Goal: Task Accomplishment & Management: Manage account settings

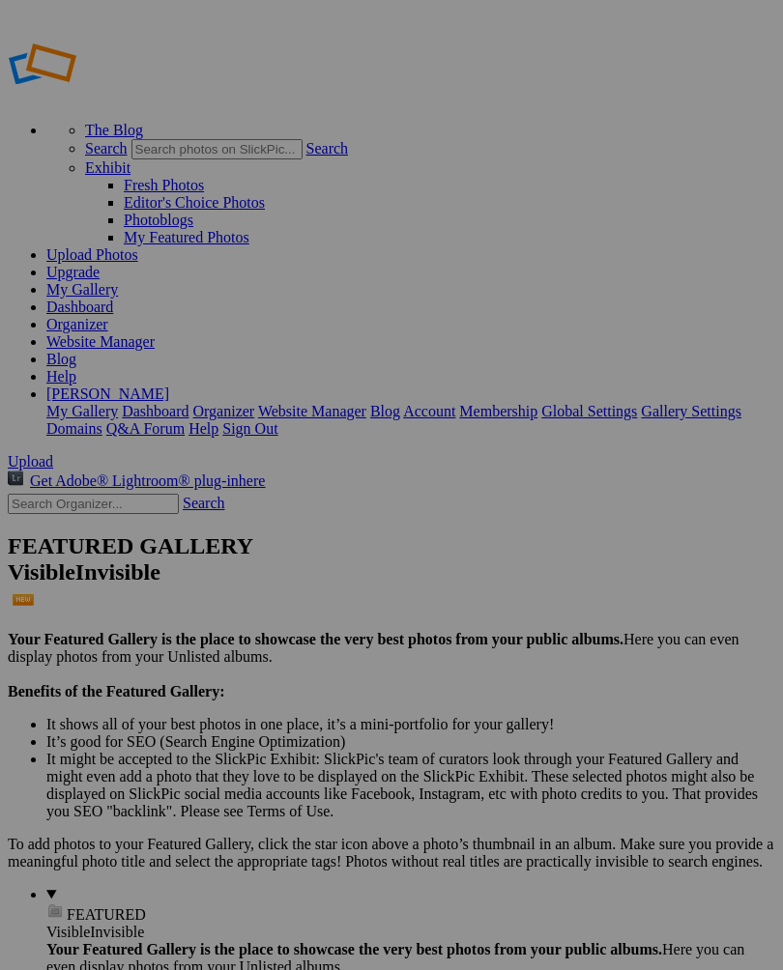
click at [233, 556] on span "Close" at bounding box center [215, 560] width 35 height 16
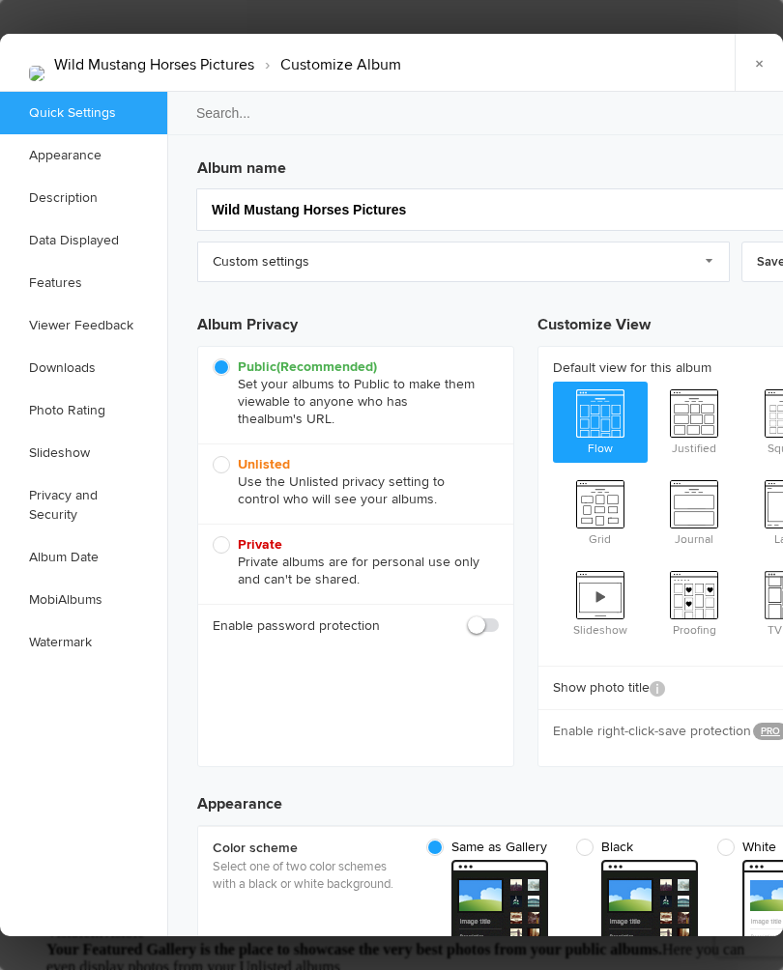
checkbox input "true"
click at [76, 641] on link "Watermark" at bounding box center [83, 642] width 167 height 43
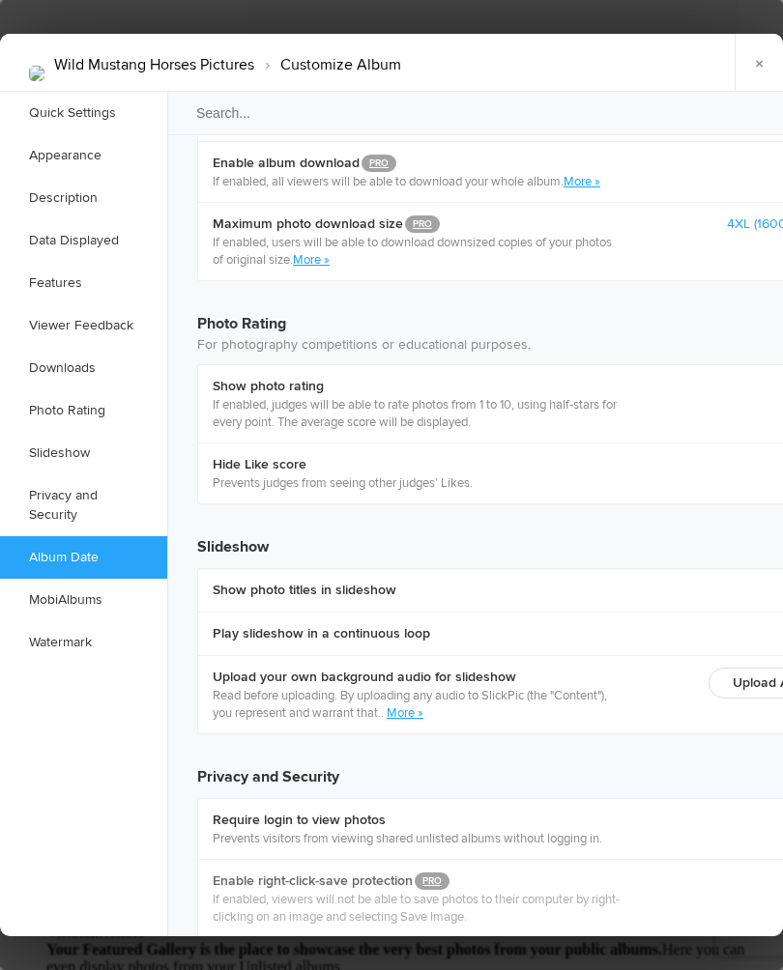
scroll to position [4032, 0]
click at [95, 638] on link "Watermark" at bounding box center [83, 642] width 167 height 43
click at [43, 635] on link "Watermark" at bounding box center [83, 642] width 167 height 43
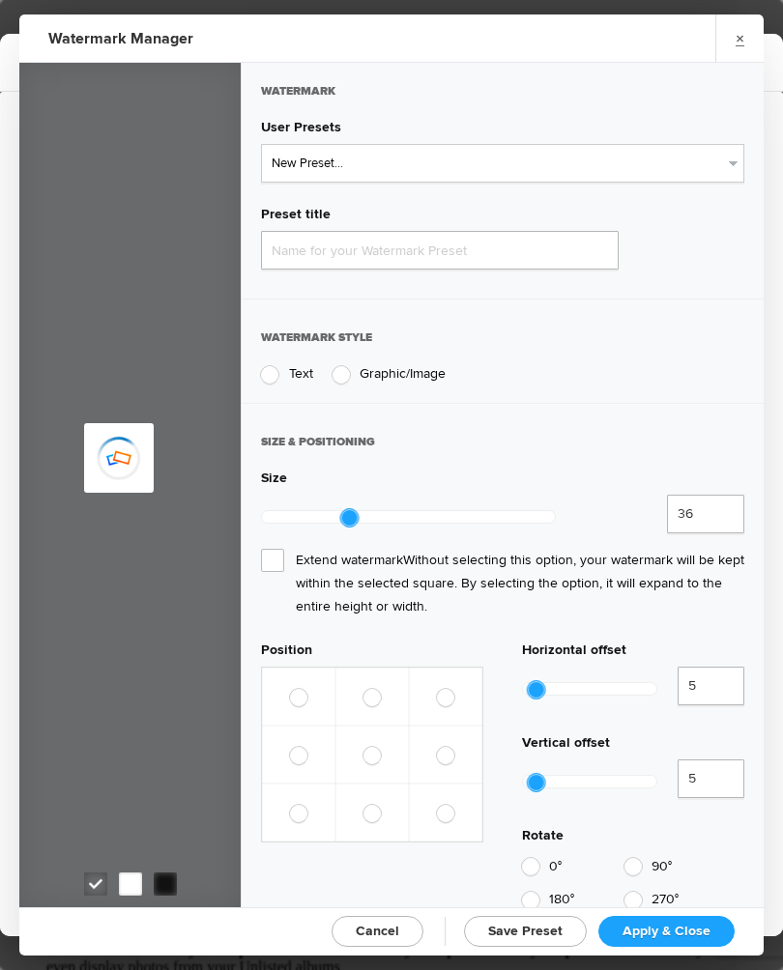
type input "Watermark-8/26/2025"
radio input "true"
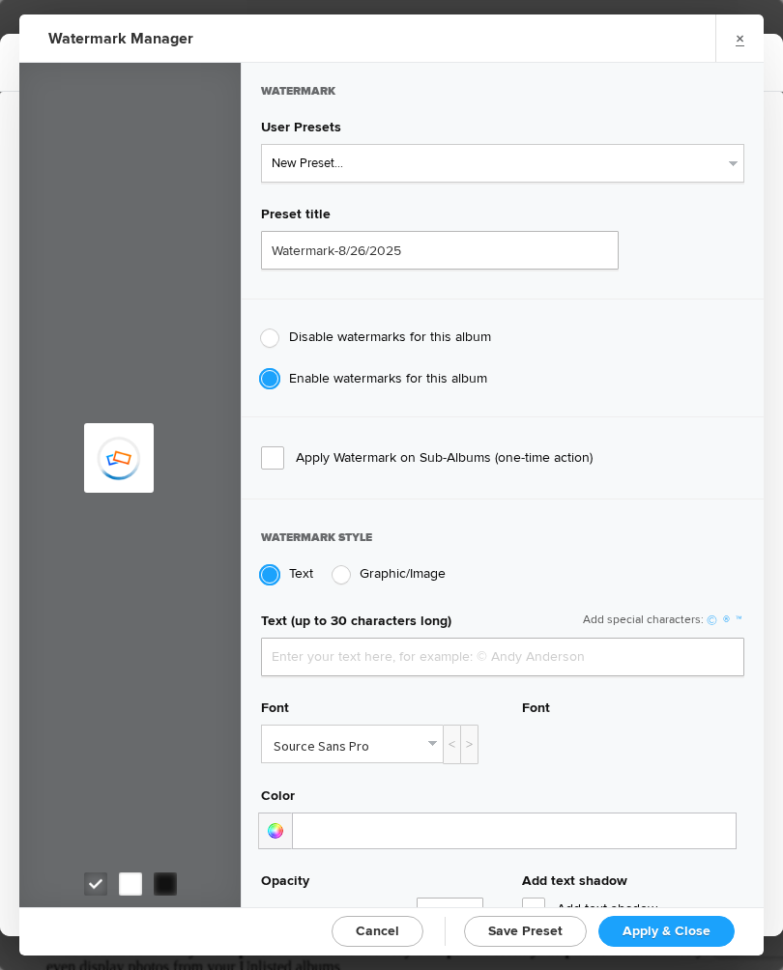
type input "SandyLynnPhoto"
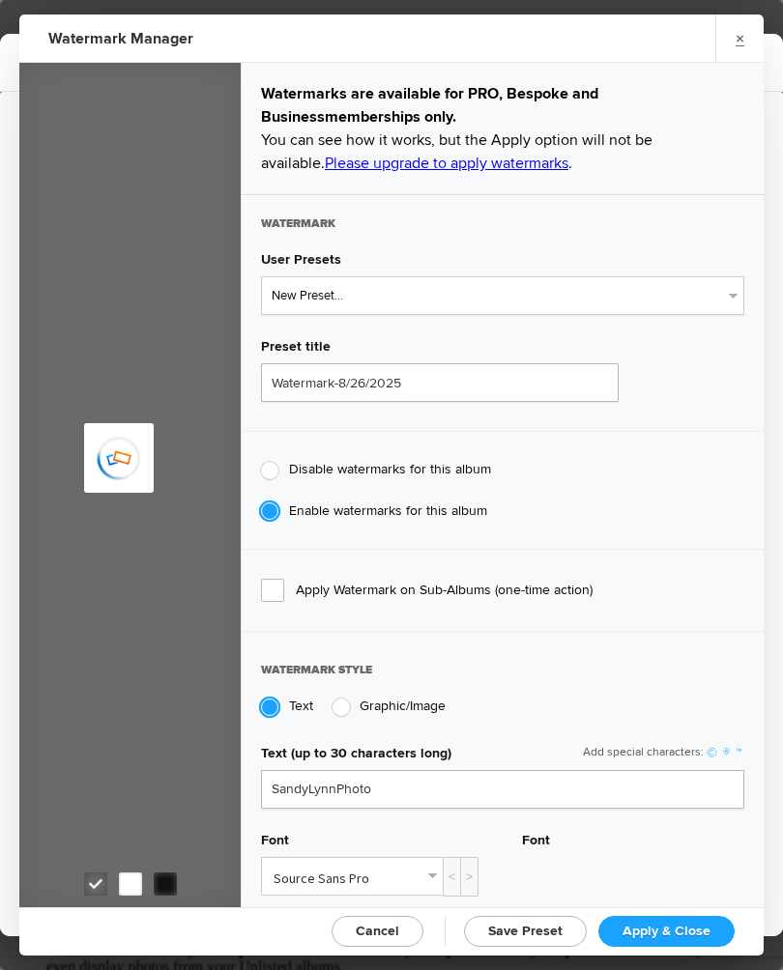
type input "Watermark-8/14/2025"
radio input "false"
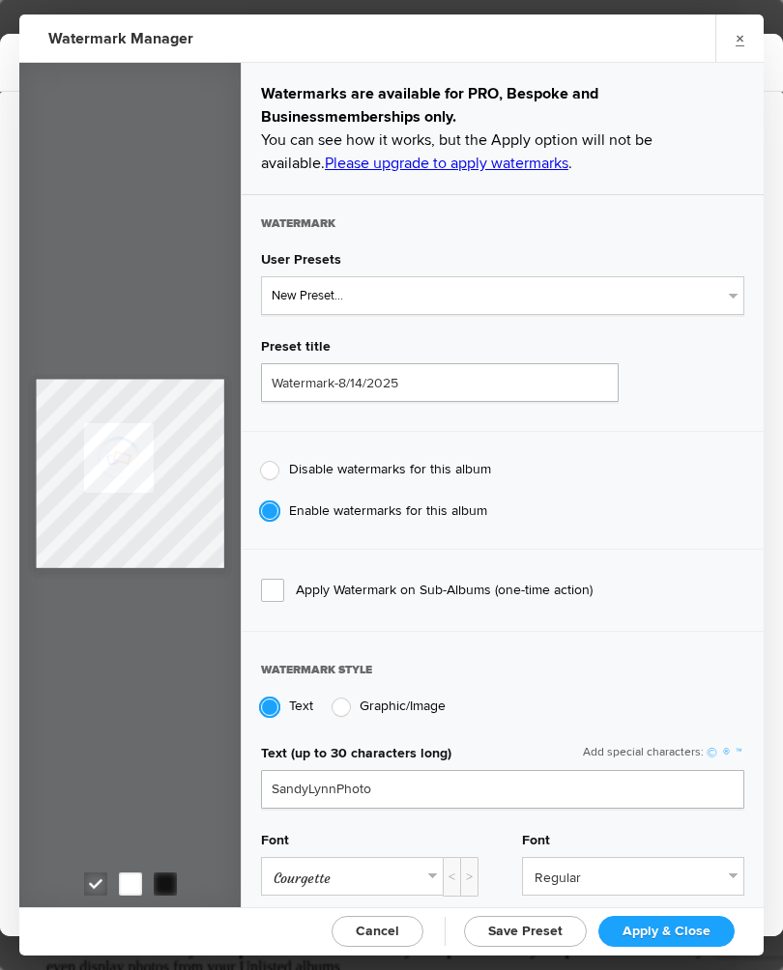
click at [476, 157] on link "Please upgrade to apply watermarks" at bounding box center [446, 163] width 243 height 19
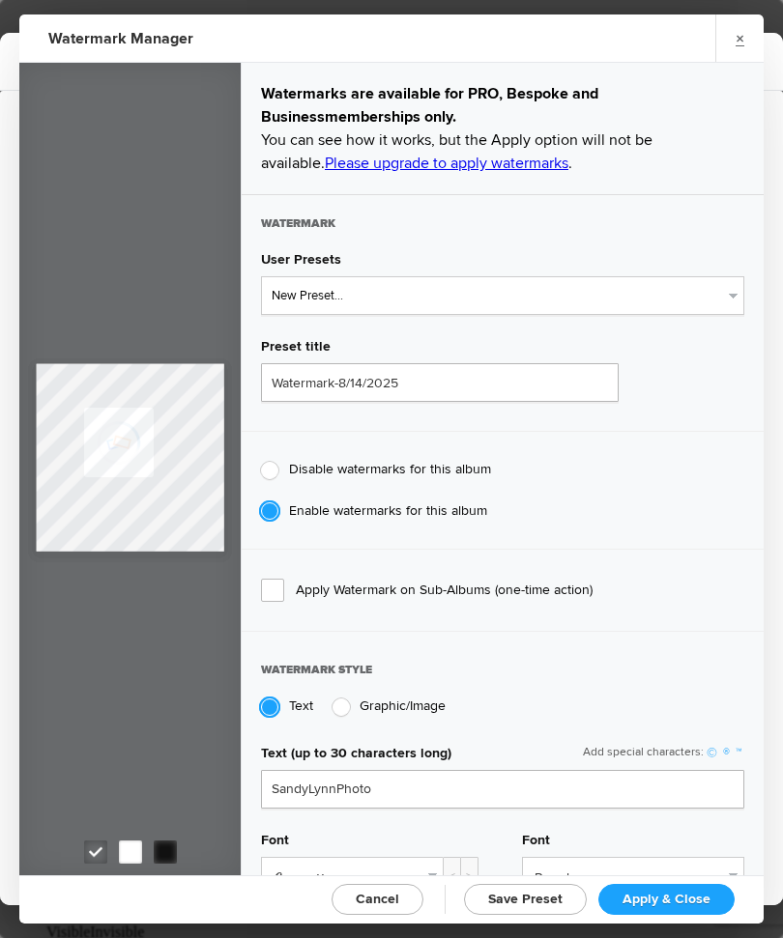
click at [727, 39] on link "×" at bounding box center [739, 37] width 48 height 47
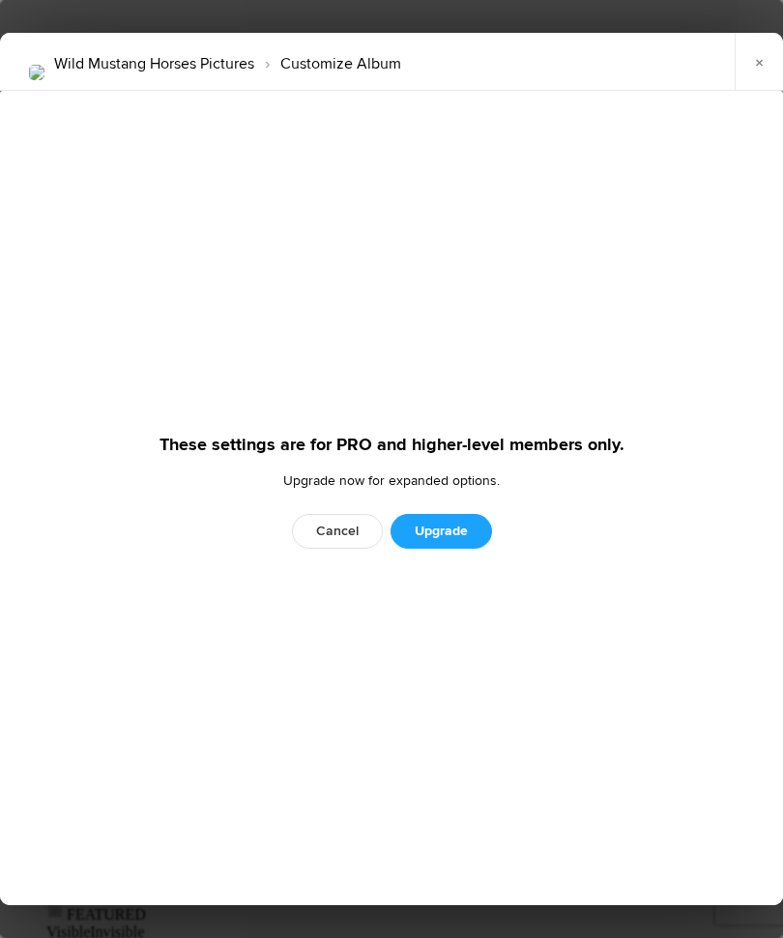
click at [321, 542] on link "Cancel" at bounding box center [337, 531] width 91 height 35
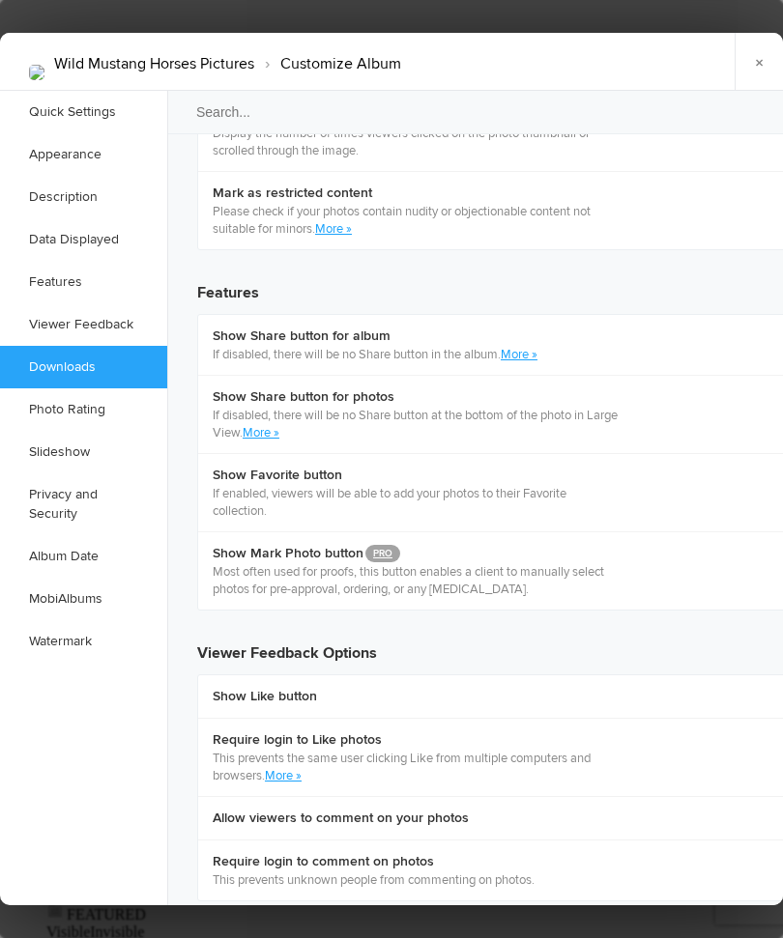
scroll to position [3129, 0]
click at [751, 43] on link "×" at bounding box center [758, 62] width 48 height 58
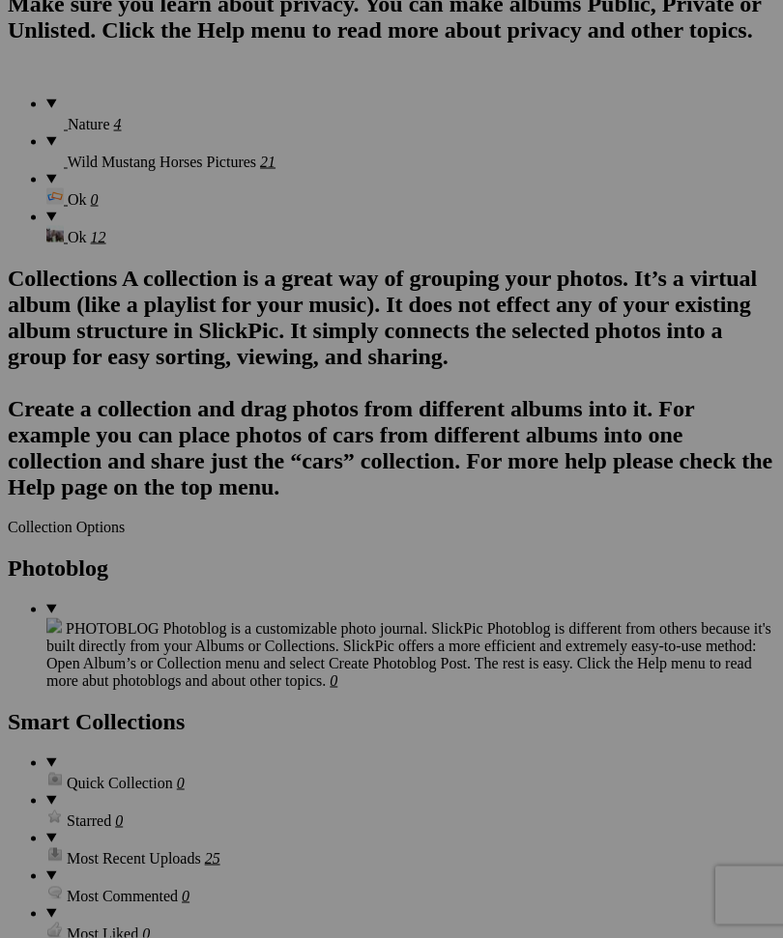
scroll to position [1804, 0]
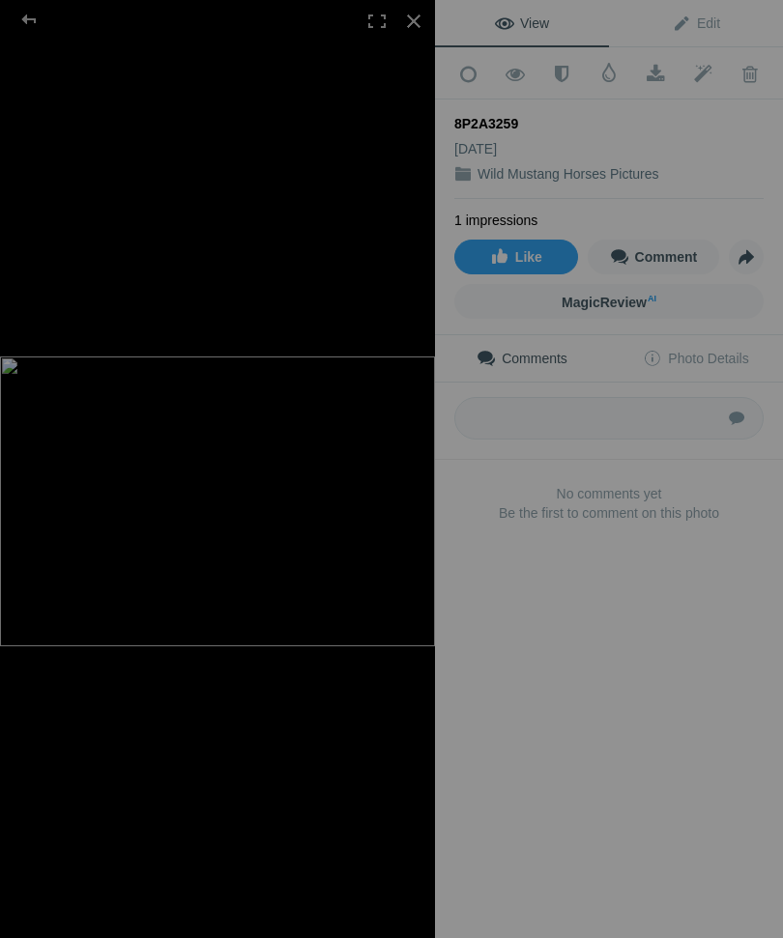
click at [742, 68] on span at bounding box center [749, 74] width 47 height 19
click at [702, 114] on div "8P2A3259" at bounding box center [608, 123] width 309 height 19
click at [743, 72] on span at bounding box center [749, 74] width 47 height 19
click at [749, 71] on span at bounding box center [749, 74] width 47 height 19
click at [413, 26] on div at bounding box center [413, 21] width 43 height 43
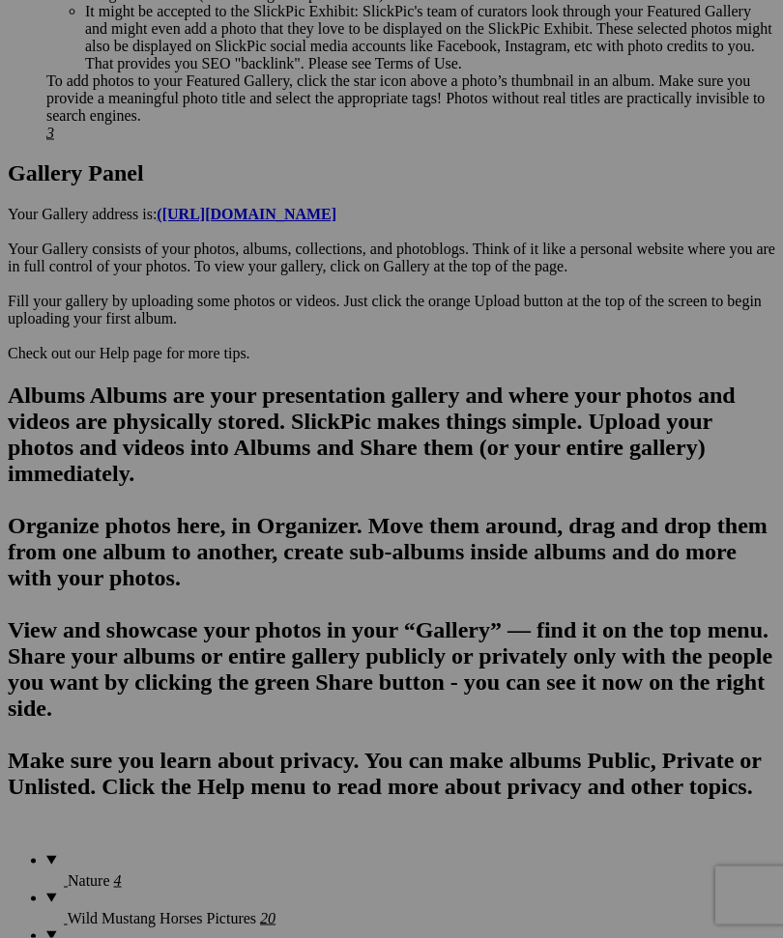
scroll to position [1044, 0]
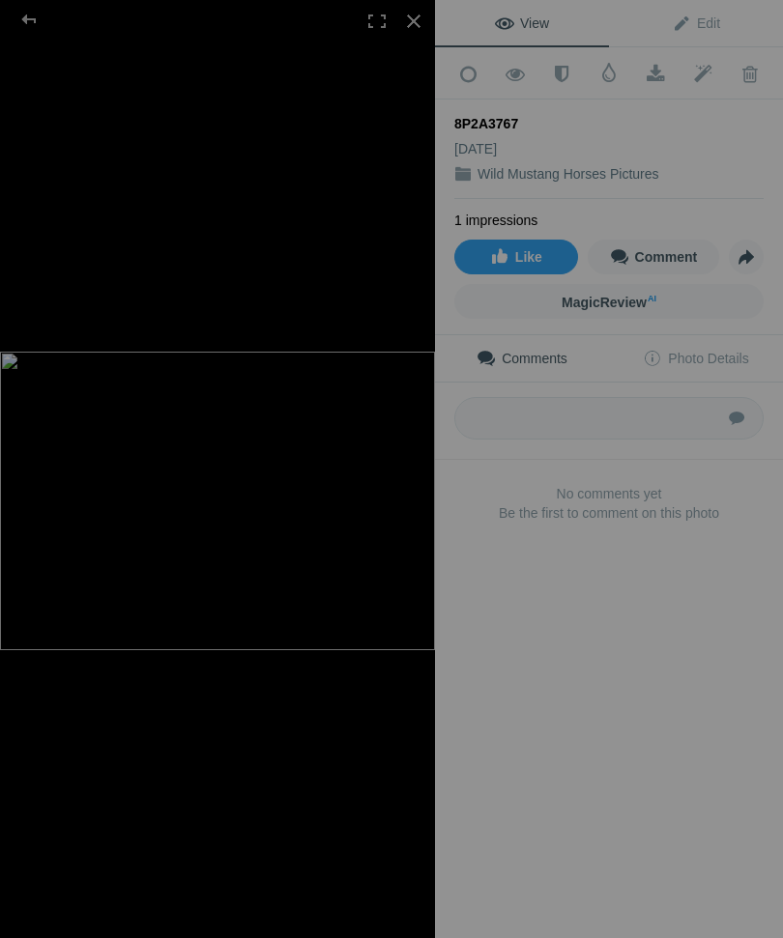
click at [747, 68] on span at bounding box center [749, 74] width 47 height 19
click at [738, 71] on span at bounding box center [749, 74] width 47 height 19
click at [413, 31] on div at bounding box center [413, 21] width 43 height 43
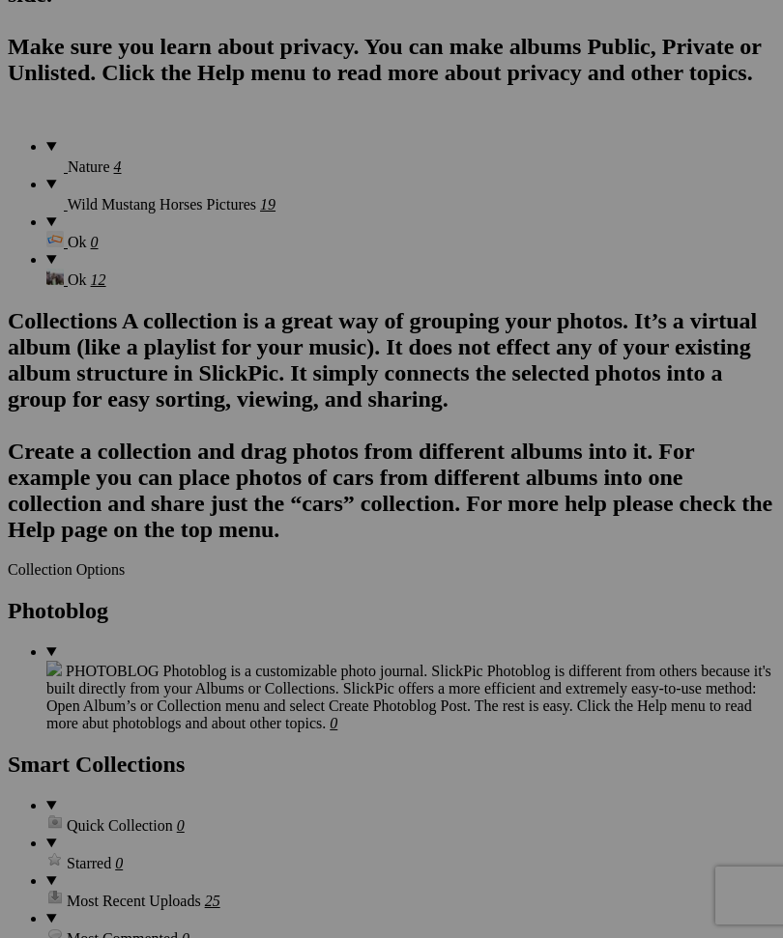
scroll to position [1801, 0]
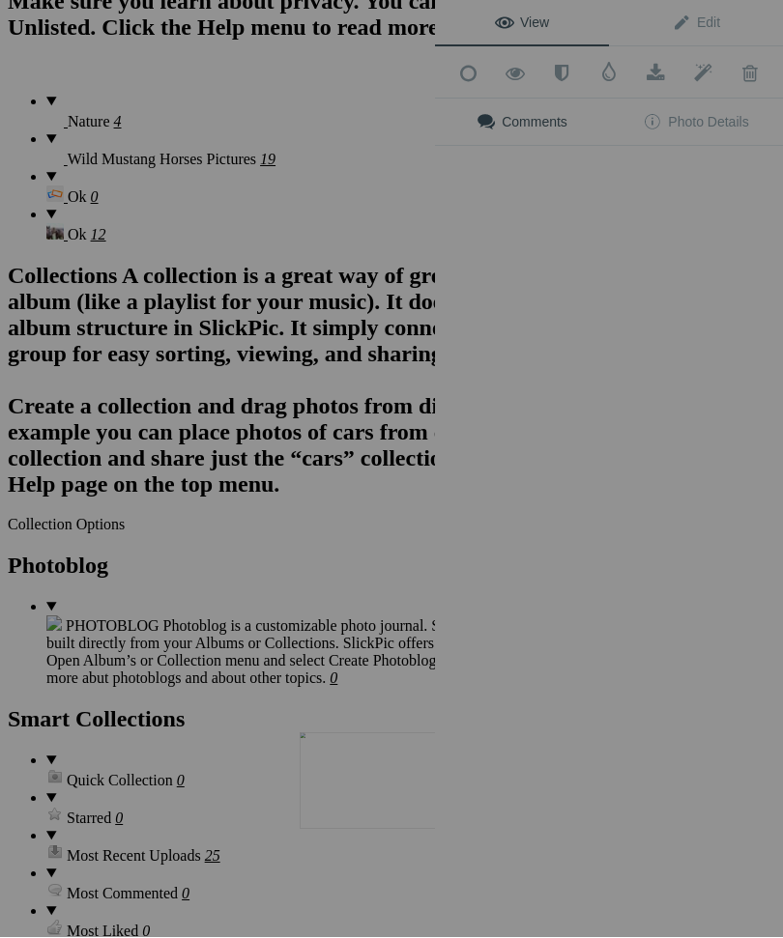
scroll to position [1792, 0]
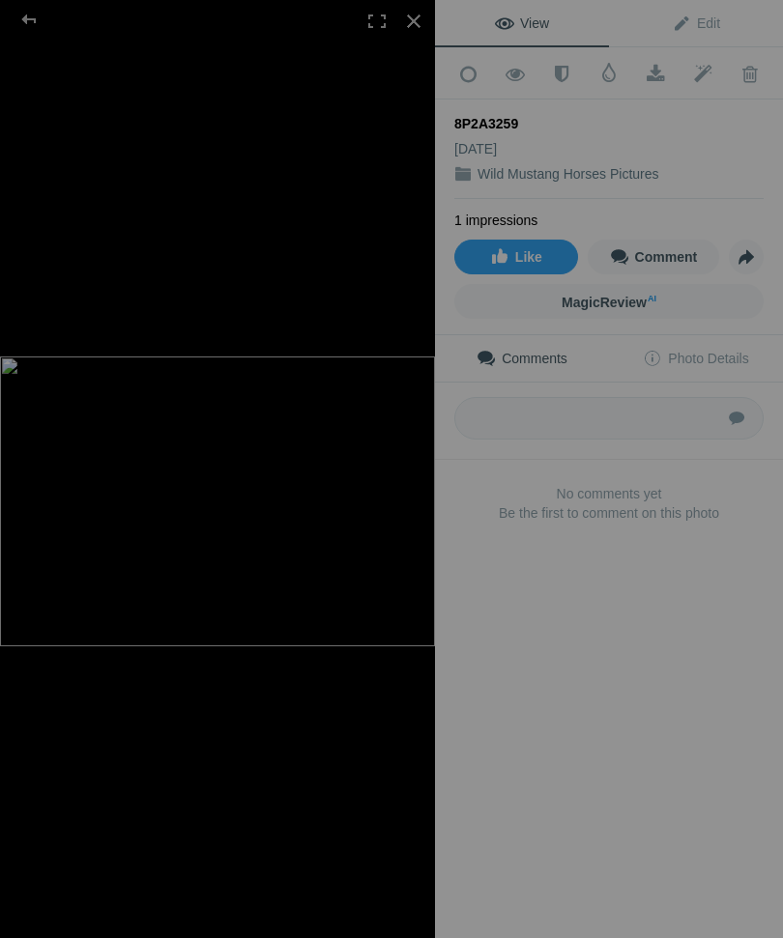
click at [733, 70] on span at bounding box center [749, 74] width 47 height 19
click at [741, 72] on span at bounding box center [749, 74] width 47 height 19
click at [411, 30] on div at bounding box center [413, 21] width 43 height 43
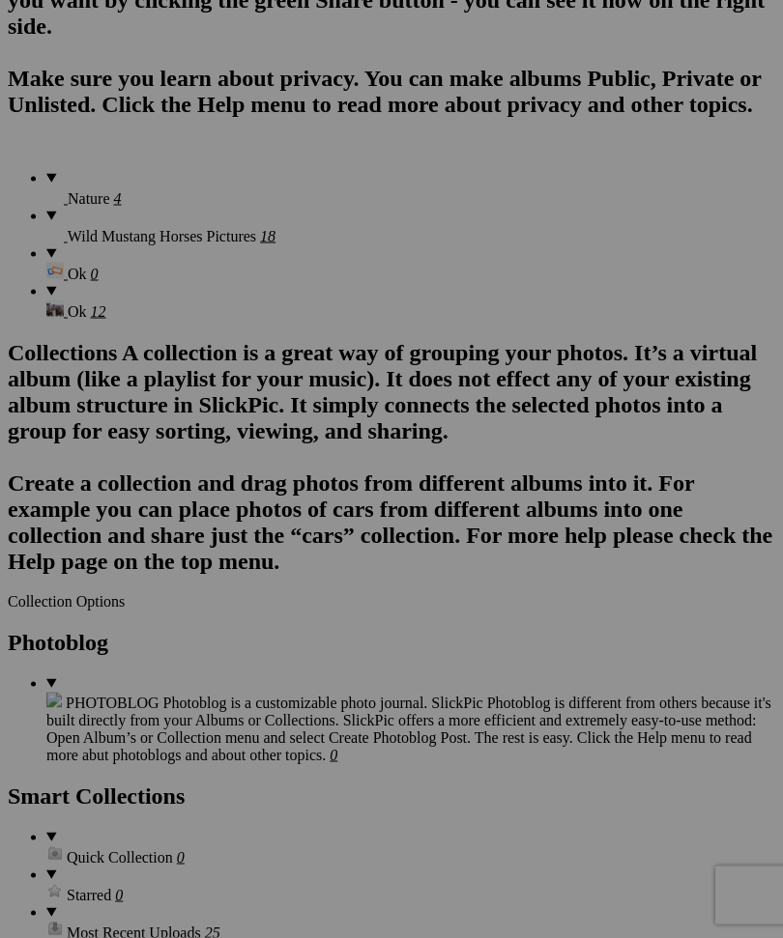
scroll to position [1801, 0]
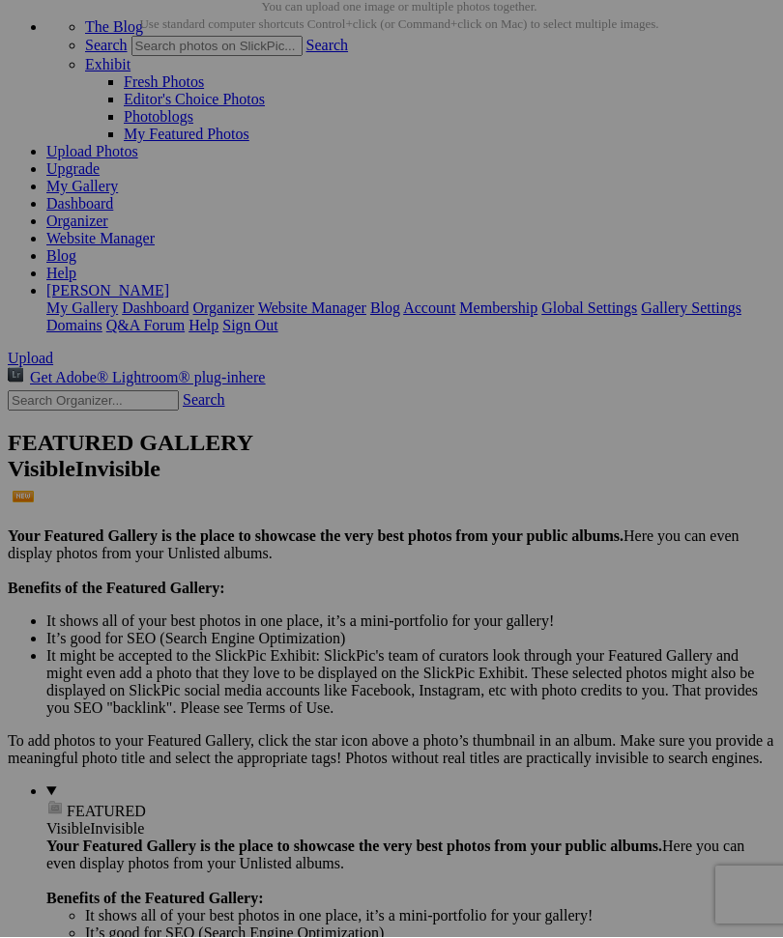
scroll to position [103, 0]
